Goal: Task Accomplishment & Management: Manage account settings

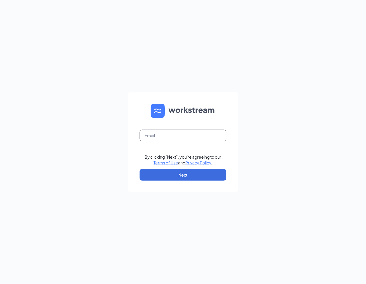
click at [172, 132] on input "text" at bounding box center [183, 136] width 87 height 12
type input "mcopley@thepickleteam.com"
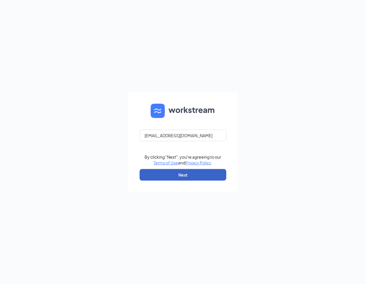
click at [169, 173] on button "Next" at bounding box center [183, 175] width 87 height 12
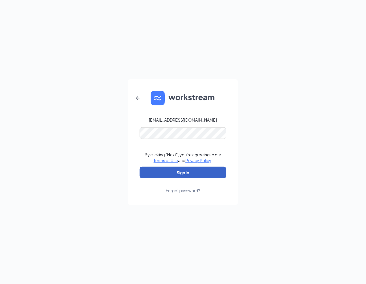
click at [166, 176] on button "Sign In" at bounding box center [183, 173] width 87 height 12
click at [175, 176] on button "Sign In" at bounding box center [183, 173] width 87 height 12
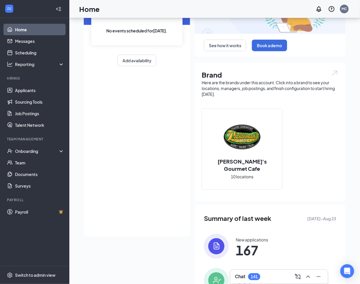
scroll to position [115, 0]
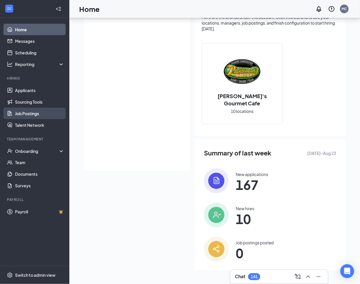
click at [20, 116] on link "Job Postings" at bounding box center [39, 114] width 49 height 12
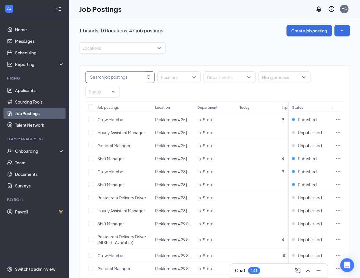
click at [137, 79] on input "text" at bounding box center [116, 77] width 60 height 11
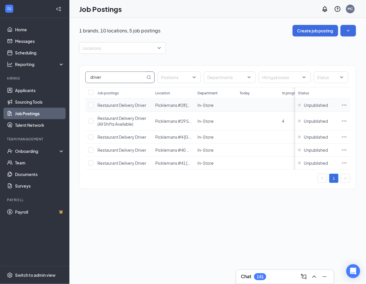
type input "driver"
click at [343, 107] on icon "Ellipses" at bounding box center [345, 105] width 6 height 6
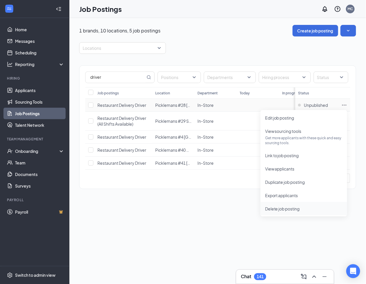
click at [277, 209] on span "Delete job posting" at bounding box center [282, 208] width 35 height 5
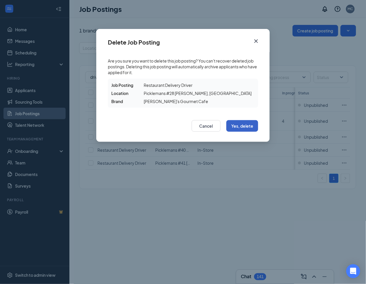
click at [239, 126] on button "Yes, delete" at bounding box center [242, 126] width 32 height 12
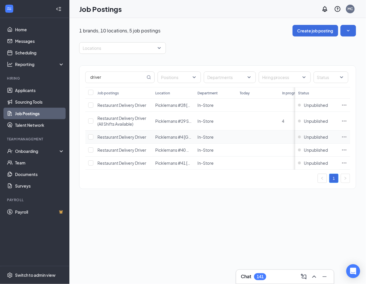
click at [344, 137] on icon "Ellipses" at bounding box center [345, 137] width 6 height 6
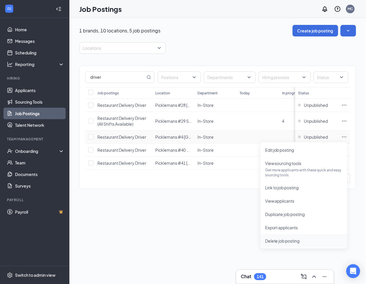
click at [292, 240] on span "Delete job posting" at bounding box center [282, 240] width 35 height 5
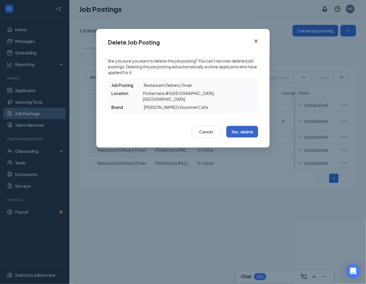
click at [245, 126] on button "Yes, delete" at bounding box center [242, 132] width 32 height 12
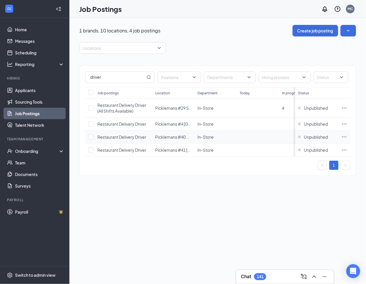
click at [344, 138] on icon "Ellipses" at bounding box center [345, 137] width 6 height 6
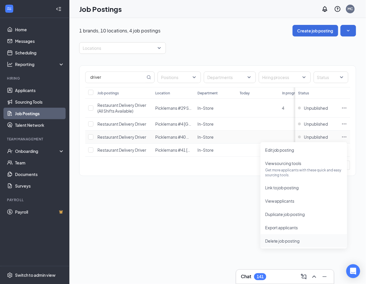
click at [277, 242] on span "Delete job posting" at bounding box center [282, 240] width 35 height 5
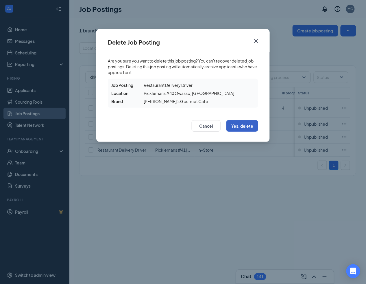
click at [247, 123] on button "Yes, delete" at bounding box center [242, 126] width 32 height 12
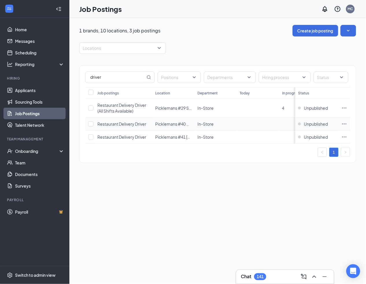
click at [344, 125] on icon "Ellipses" at bounding box center [345, 124] width 6 height 6
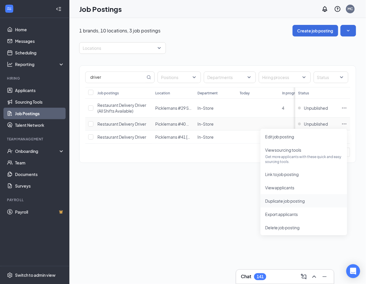
click at [299, 199] on span "Duplicate job posting" at bounding box center [285, 200] width 40 height 5
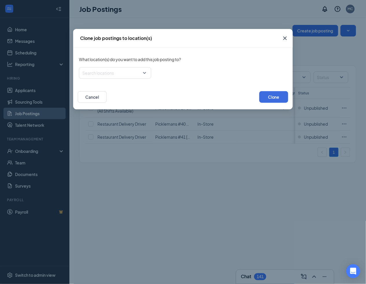
click at [285, 38] on icon "Cross" at bounding box center [285, 38] width 7 height 7
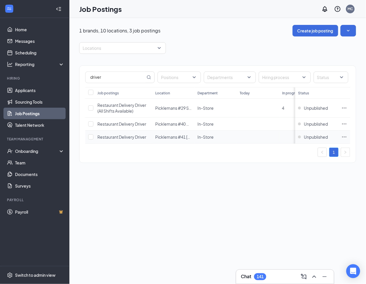
click at [345, 136] on icon "Ellipses" at bounding box center [345, 137] width 6 height 6
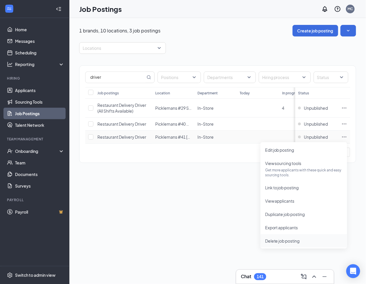
click at [293, 239] on span "Delete job posting" at bounding box center [282, 240] width 35 height 5
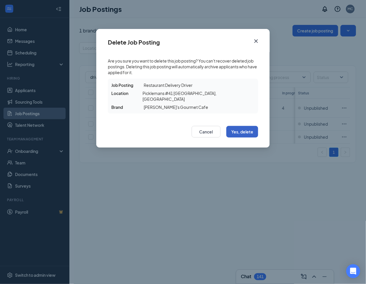
click at [249, 126] on button "Yes, delete" at bounding box center [242, 132] width 32 height 12
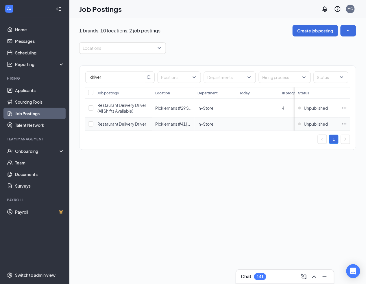
click at [346, 124] on icon "Ellipses" at bounding box center [345, 124] width 6 height 6
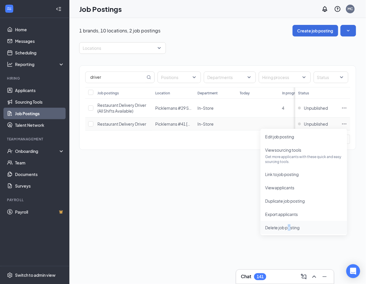
click at [290, 225] on span "Delete job posting" at bounding box center [282, 227] width 35 height 5
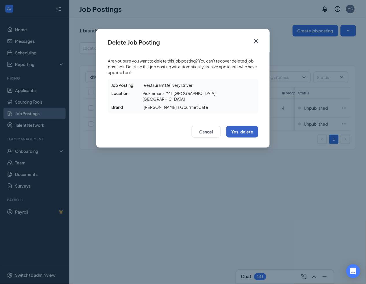
drag, startPoint x: 290, startPoint y: 224, endPoint x: 248, endPoint y: 126, distance: 107.0
click at [248, 126] on button "Yes, delete" at bounding box center [242, 132] width 32 height 12
click at [243, 126] on button "Yes, delete" at bounding box center [242, 132] width 32 height 12
click at [239, 126] on button "Yes, delete" at bounding box center [242, 132] width 32 height 12
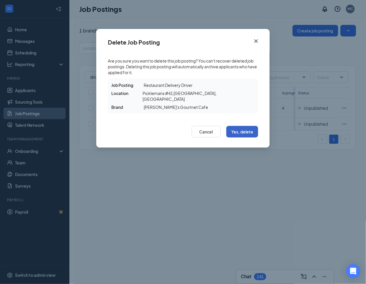
click at [242, 126] on button "Yes, delete" at bounding box center [242, 132] width 32 height 12
click at [241, 126] on button "Yes, delete" at bounding box center [242, 132] width 32 height 12
click at [258, 40] on icon "Cross" at bounding box center [256, 41] width 7 height 7
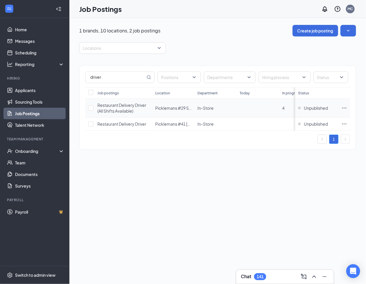
click at [343, 109] on icon "Ellipses" at bounding box center [345, 108] width 6 height 6
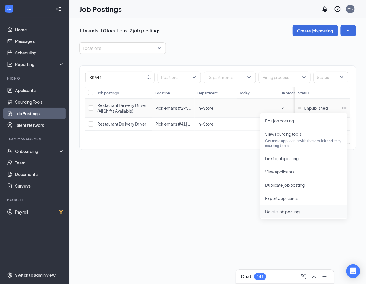
click at [281, 210] on span "Delete job posting" at bounding box center [282, 211] width 35 height 5
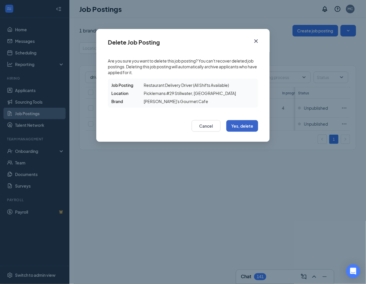
click at [237, 123] on button "Yes, delete" at bounding box center [242, 126] width 32 height 12
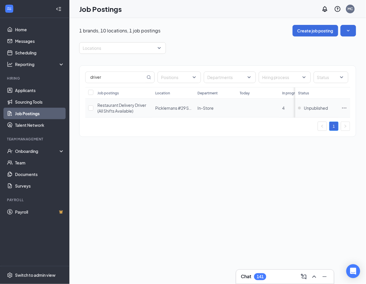
click at [342, 108] on icon "Ellipses" at bounding box center [345, 108] width 6 height 6
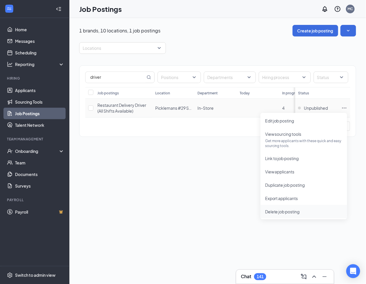
click at [286, 211] on span "Delete job posting" at bounding box center [282, 211] width 35 height 5
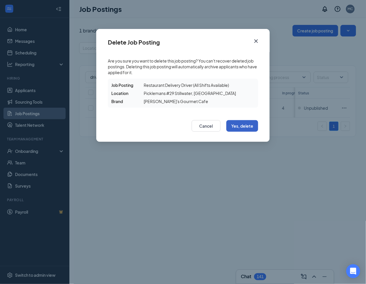
click at [234, 126] on button "Yes, delete" at bounding box center [242, 126] width 32 height 12
click at [254, 38] on icon "Cross" at bounding box center [256, 41] width 7 height 7
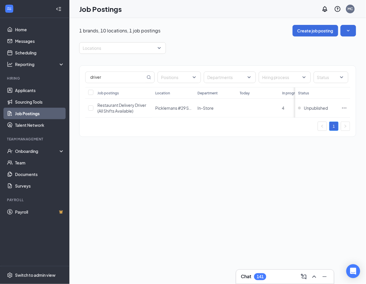
click at [198, 38] on div "1 brands, 10 locations, 1 job postings Create job posting Locations driver Posi…" at bounding box center [217, 84] width 277 height 118
click at [282, 110] on td "4" at bounding box center [300, 108] width 42 height 19
click at [106, 109] on span "Restaurant Delivery Driver (All Shifts Available)" at bounding box center [121, 107] width 49 height 11
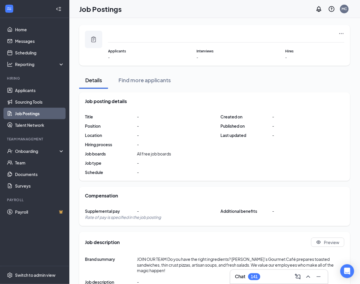
click at [341, 35] on icon "Ellipses" at bounding box center [342, 34] width 6 height 6
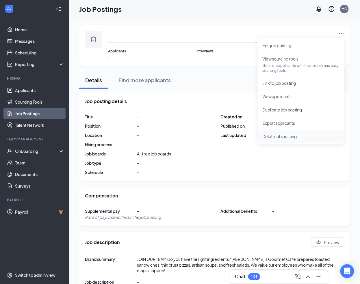
click at [291, 136] on span "Delete job posting" at bounding box center [280, 136] width 35 height 5
click at [282, 134] on span "Delete job posting" at bounding box center [280, 136] width 35 height 5
click at [274, 137] on span "Delete job posting" at bounding box center [280, 136] width 35 height 5
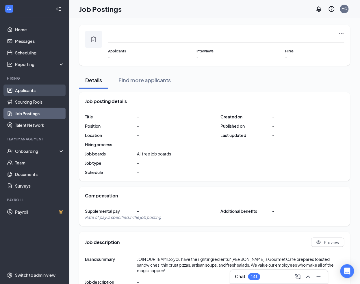
click at [25, 92] on link "Applicants" at bounding box center [39, 90] width 49 height 12
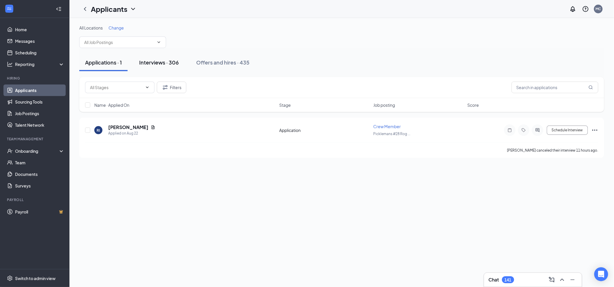
click at [144, 62] on div "Interviews · 306" at bounding box center [159, 62] width 40 height 7
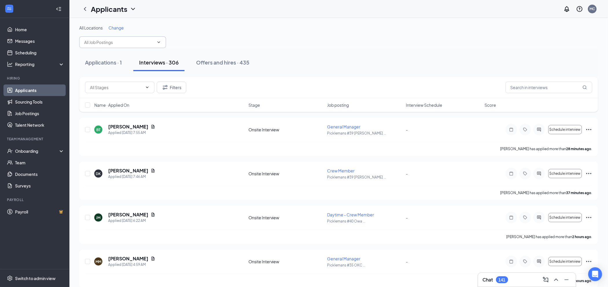
click at [111, 43] on input "text" at bounding box center [119, 42] width 70 height 6
type input "deli"
click at [343, 259] on span "General Manager" at bounding box center [343, 258] width 33 height 5
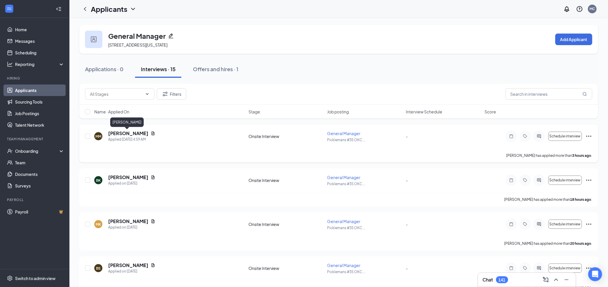
click at [125, 131] on h5 "[PERSON_NAME]" at bounding box center [128, 133] width 40 height 6
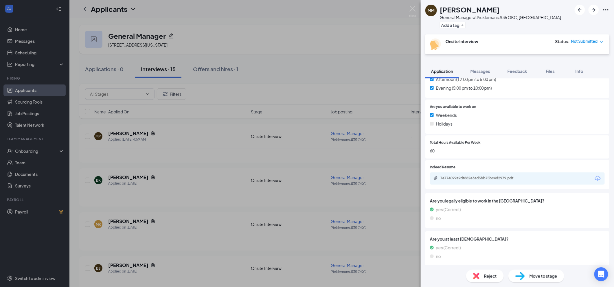
scroll to position [191, 0]
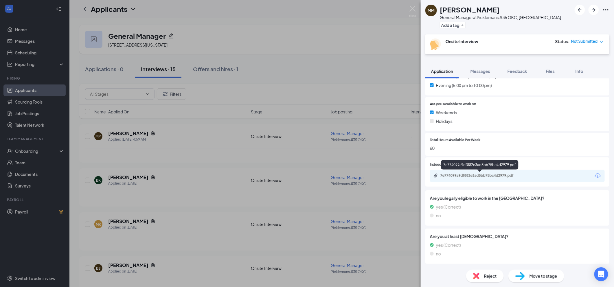
click at [366, 173] on div "7e774099a9df882e3ad5bb75bc4d2979.pdf" at bounding box center [480, 175] width 81 height 5
click at [366, 275] on span "Reject" at bounding box center [490, 276] width 13 height 6
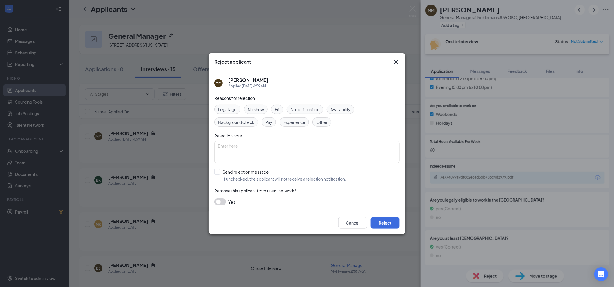
click at [288, 119] on span "Experience" at bounding box center [294, 122] width 22 height 6
click at [274, 121] on div "Pay" at bounding box center [268, 121] width 14 height 9
click at [256, 171] on input "Send rejection message If unchecked, the applicant will not receive a rejection…" at bounding box center [280, 175] width 132 height 13
checkbox input "true"
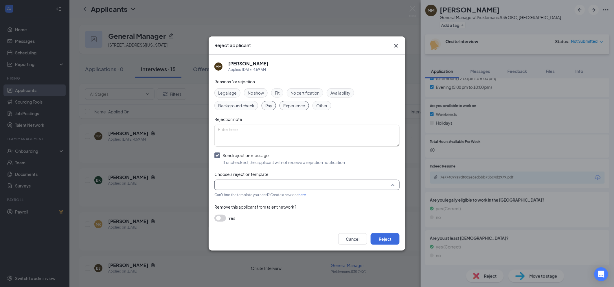
click at [255, 185] on input "search" at bounding box center [305, 185] width 174 height 10
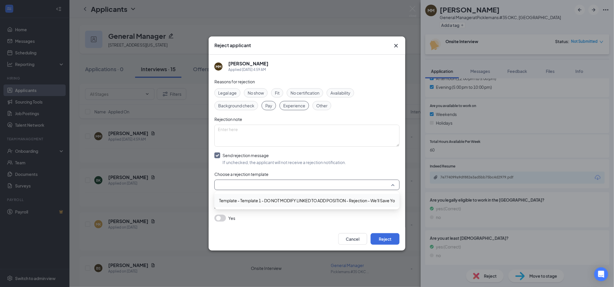
click at [253, 198] on span "Template - Template 1 - DO NOT MODIFY LINKED TO ADD POSITION - Rejection - We'l…" at bounding box center [320, 200] width 202 height 6
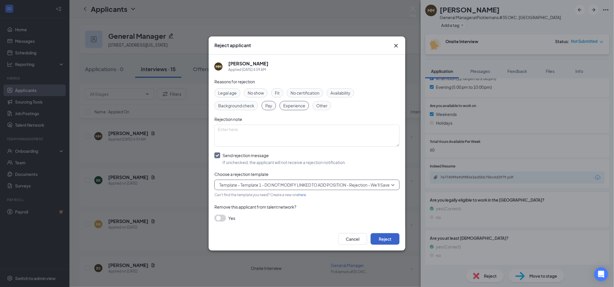
click at [366, 241] on button "Reject" at bounding box center [385, 239] width 29 height 12
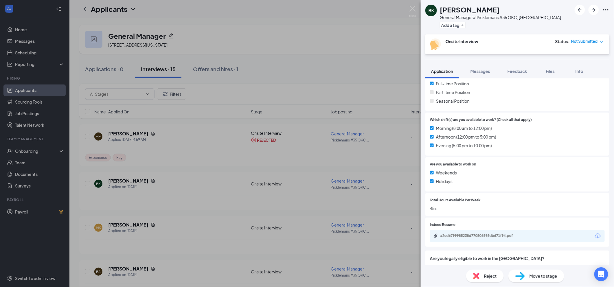
scroll to position [193, 0]
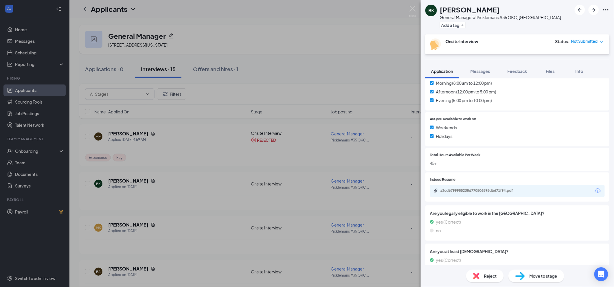
click at [366, 190] on div "a2cd6799985238d770506595db671f94.pdf" at bounding box center [480, 190] width 81 height 5
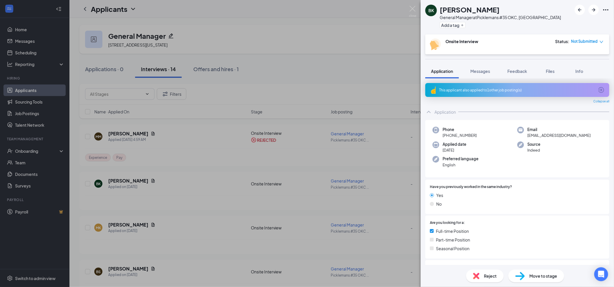
click at [366, 91] on div "This applicant also applied to 1 other job posting(s)" at bounding box center [516, 90] width 155 height 5
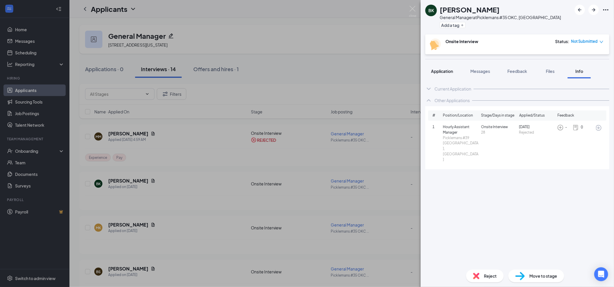
click at [366, 72] on span "Application" at bounding box center [442, 71] width 22 height 5
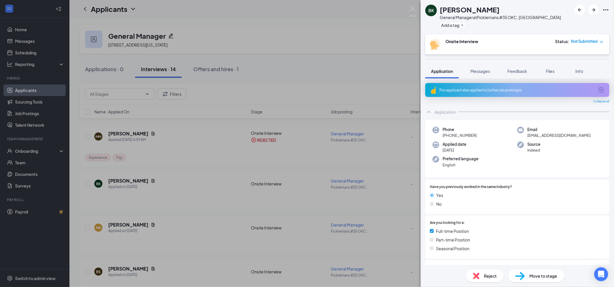
click at [366, 278] on span "Reject" at bounding box center [490, 276] width 13 height 6
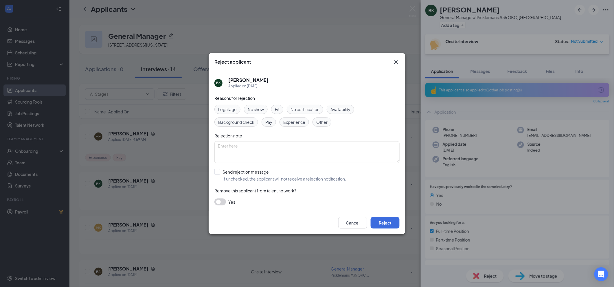
click at [286, 123] on span "Experience" at bounding box center [294, 122] width 22 height 6
click at [271, 175] on input "Send rejection message If unchecked, the applicant will not receive a rejection…" at bounding box center [280, 175] width 132 height 13
checkbox input "true"
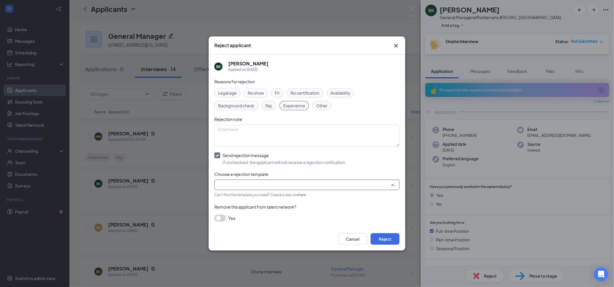
click at [366, 190] on input "search" at bounding box center [305, 185] width 174 height 10
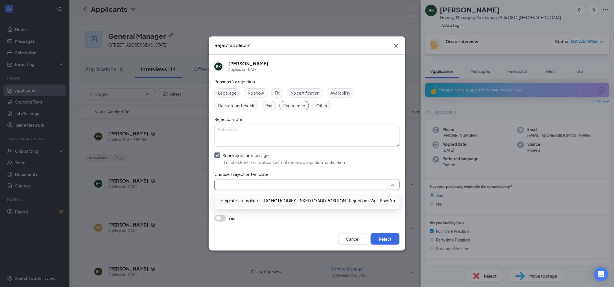
click at [360, 200] on span "Template - Template 1 - DO NOT MODIFY LINKED TO ADD POSITION - Rejection - We'l…" at bounding box center [320, 200] width 202 height 6
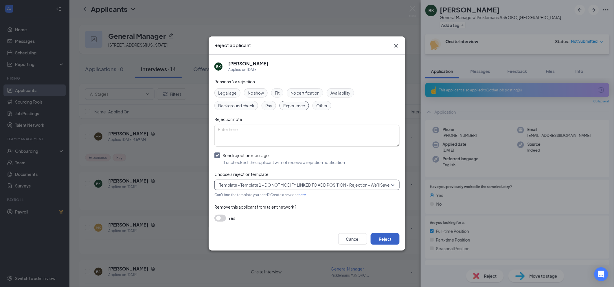
click at [366, 239] on button "Reject" at bounding box center [385, 239] width 29 height 12
